Goal: Information Seeking & Learning: Learn about a topic

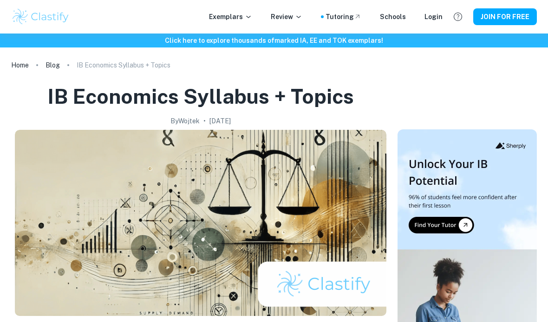
scroll to position [368, 0]
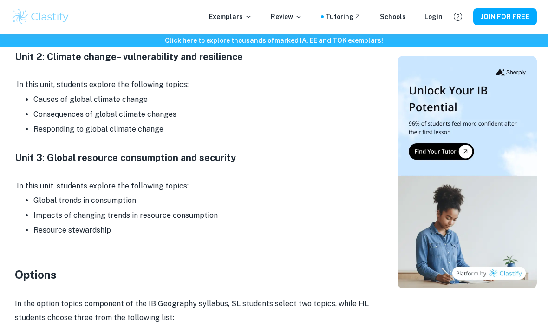
scroll to position [745, 0]
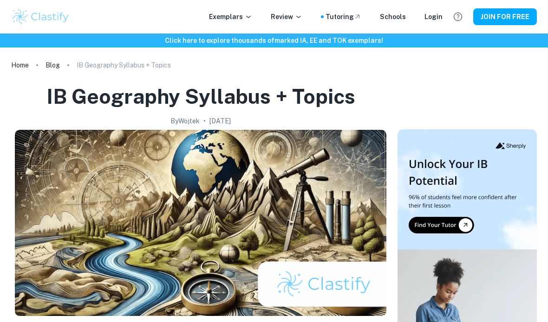
scroll to position [802, 0]
